Goal: Information Seeking & Learning: Learn about a topic

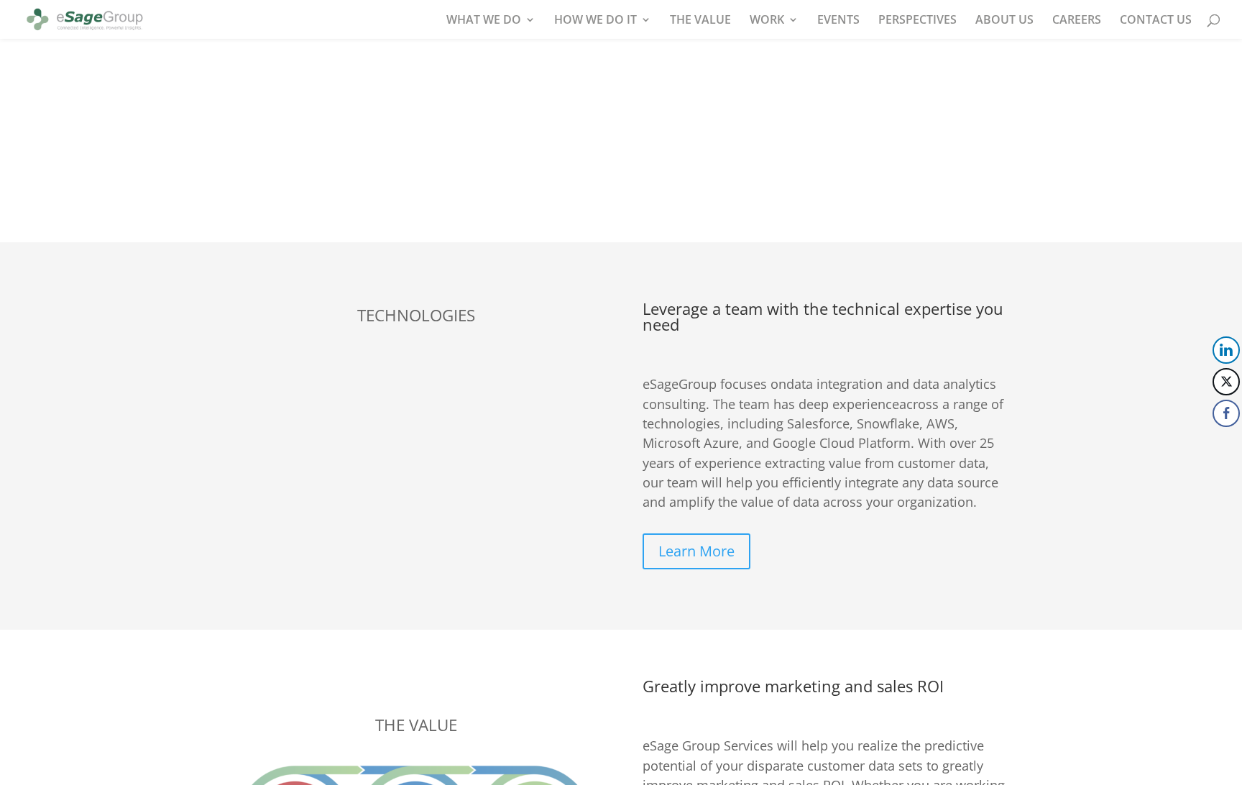
scroll to position [2905, 0]
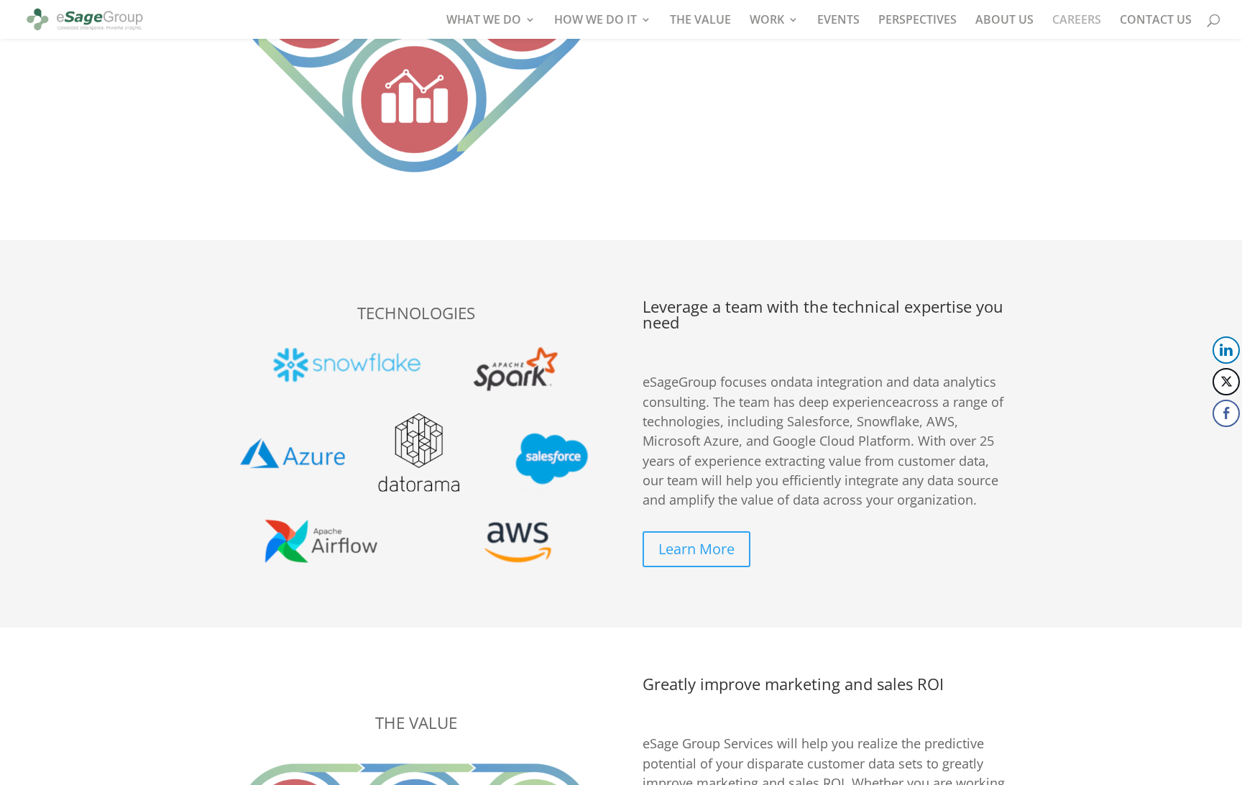
click at [1075, 23] on link "CAREERS" at bounding box center [1076, 26] width 49 height 24
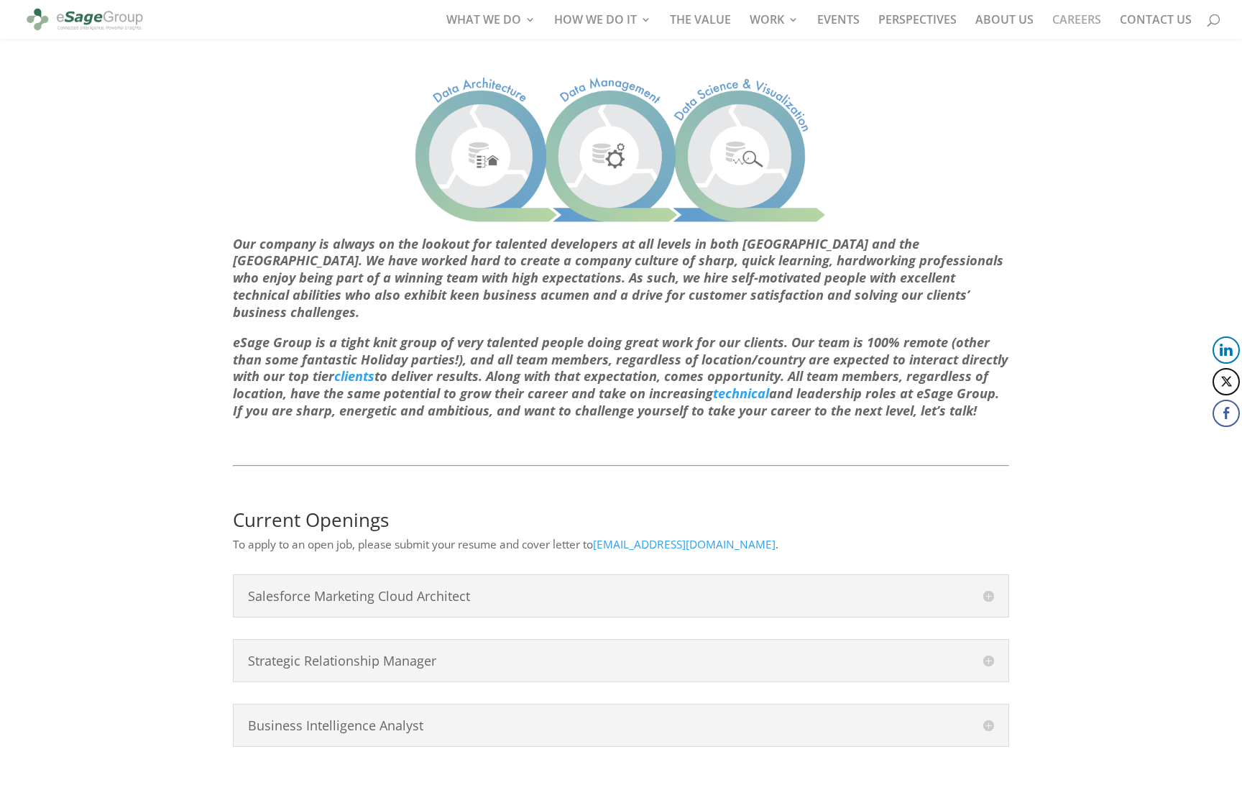
scroll to position [362, 0]
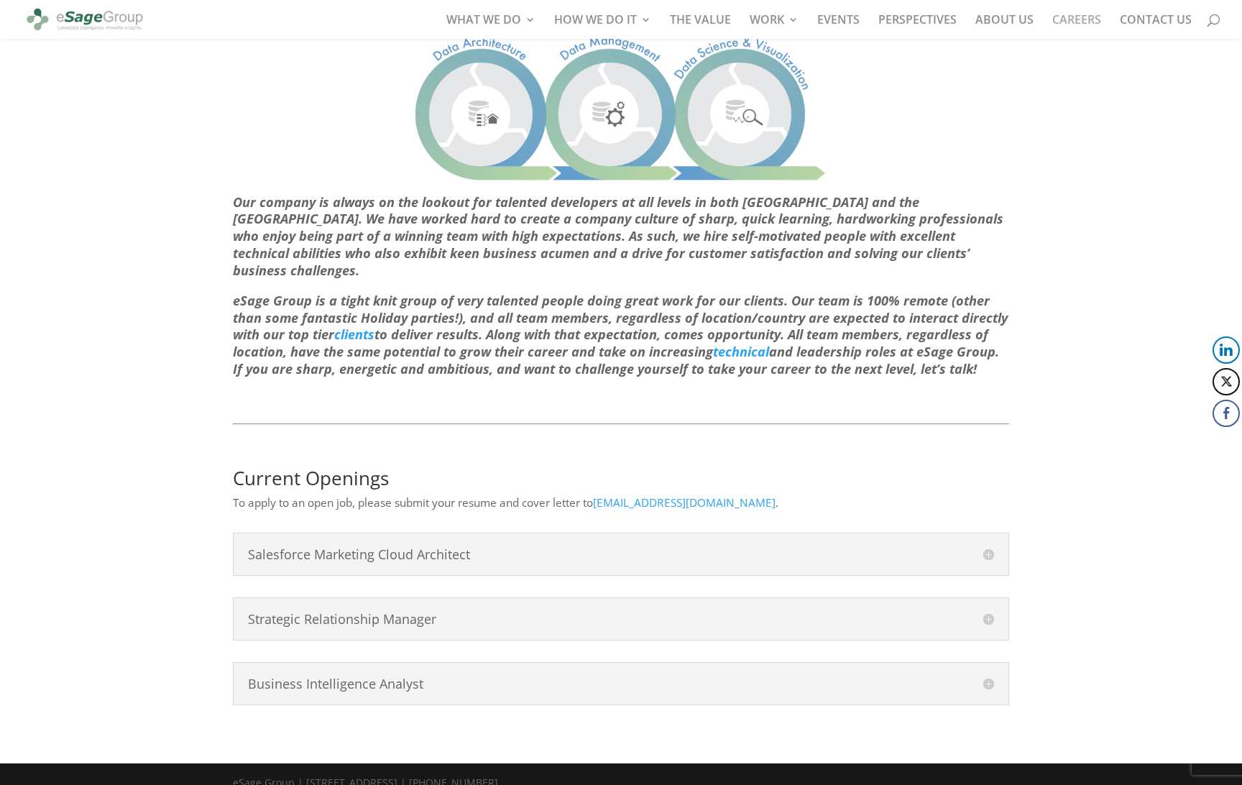
click at [501, 677] on h4 "Business Intelligence Analyst" at bounding box center [621, 683] width 746 height 13
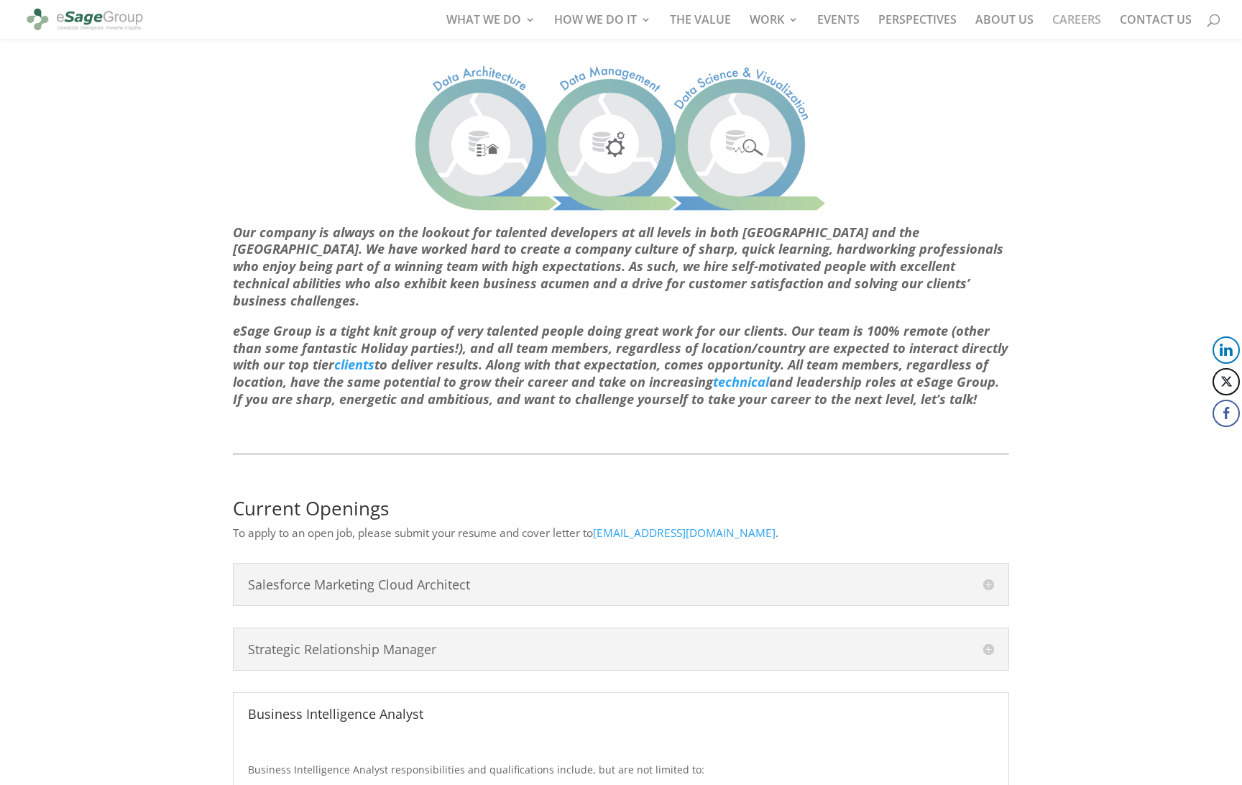
scroll to position [360, 0]
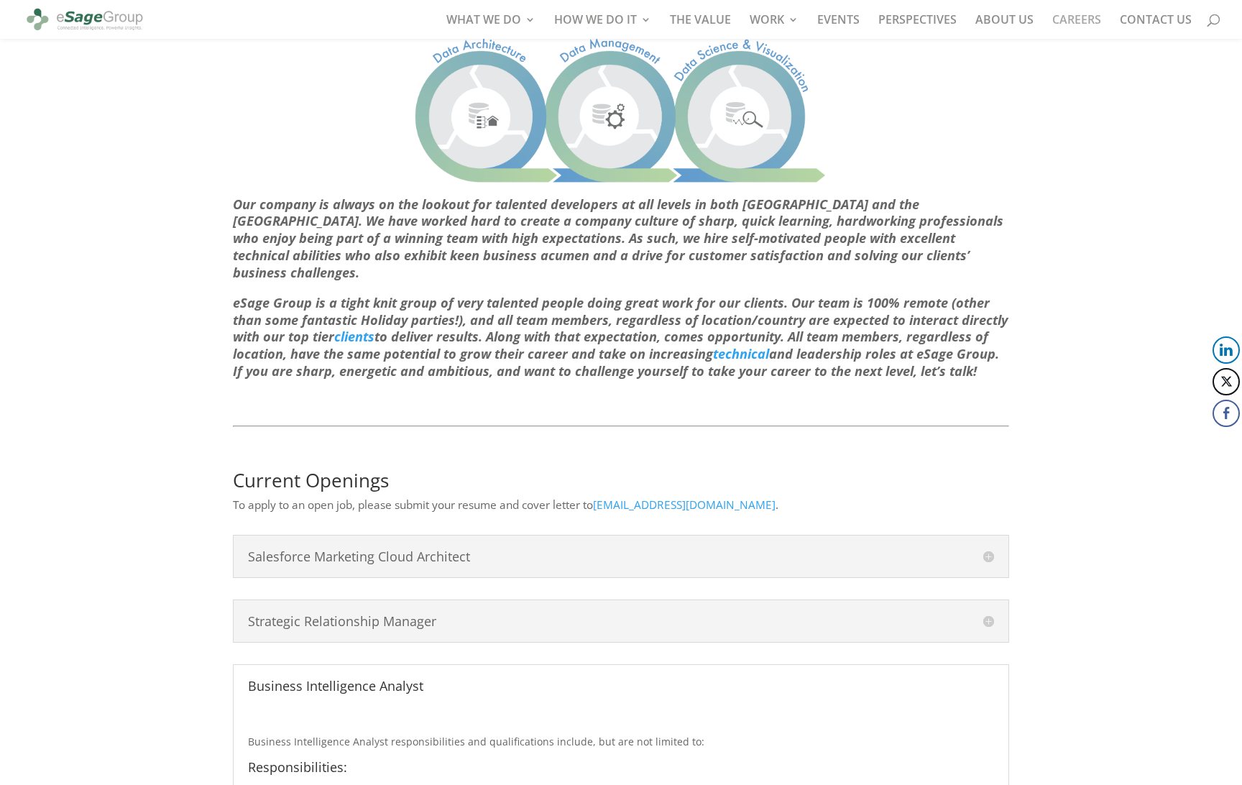
click at [510, 535] on div "Salesforce Marketing Cloud Architect The Marketing Cloud Consultant will suppor…" at bounding box center [621, 556] width 776 height 43
click at [509, 550] on h4 "Salesforce Marketing Cloud Architect" at bounding box center [621, 556] width 746 height 13
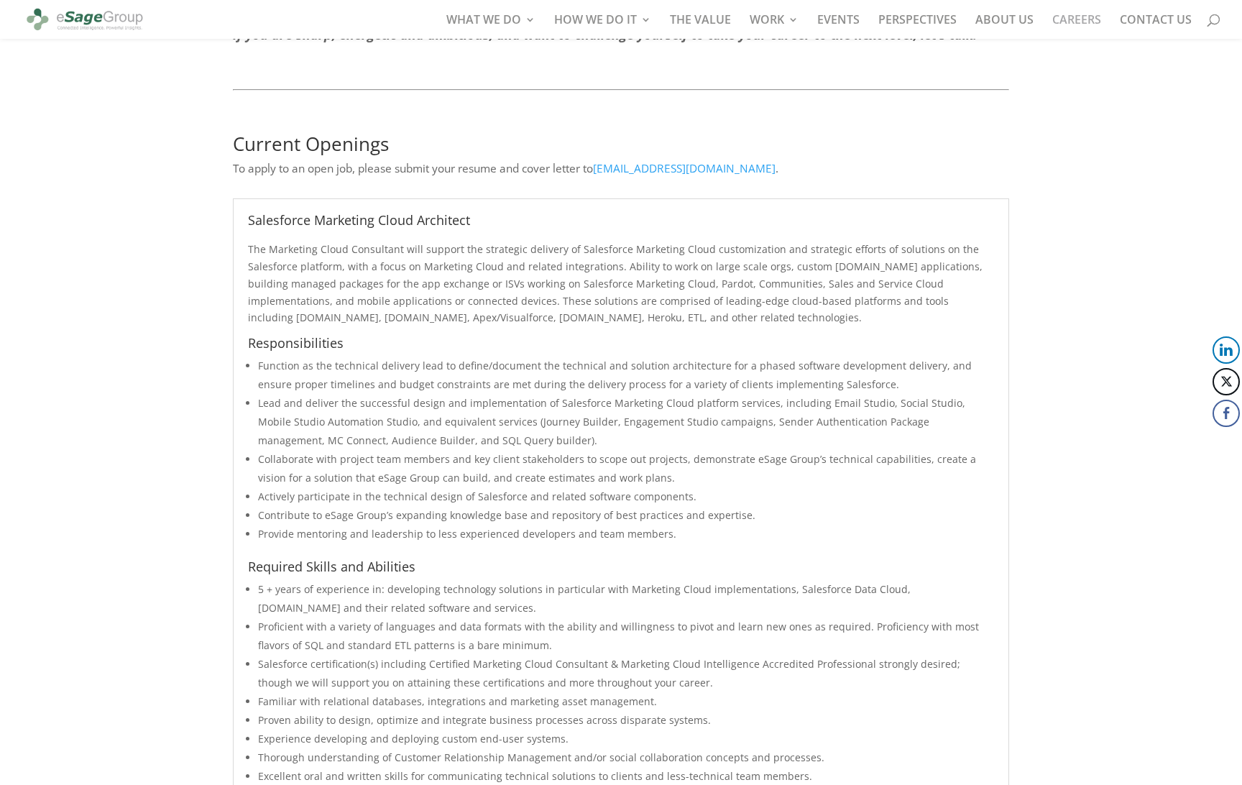
scroll to position [697, 0]
